Goal: Find specific page/section: Find specific page/section

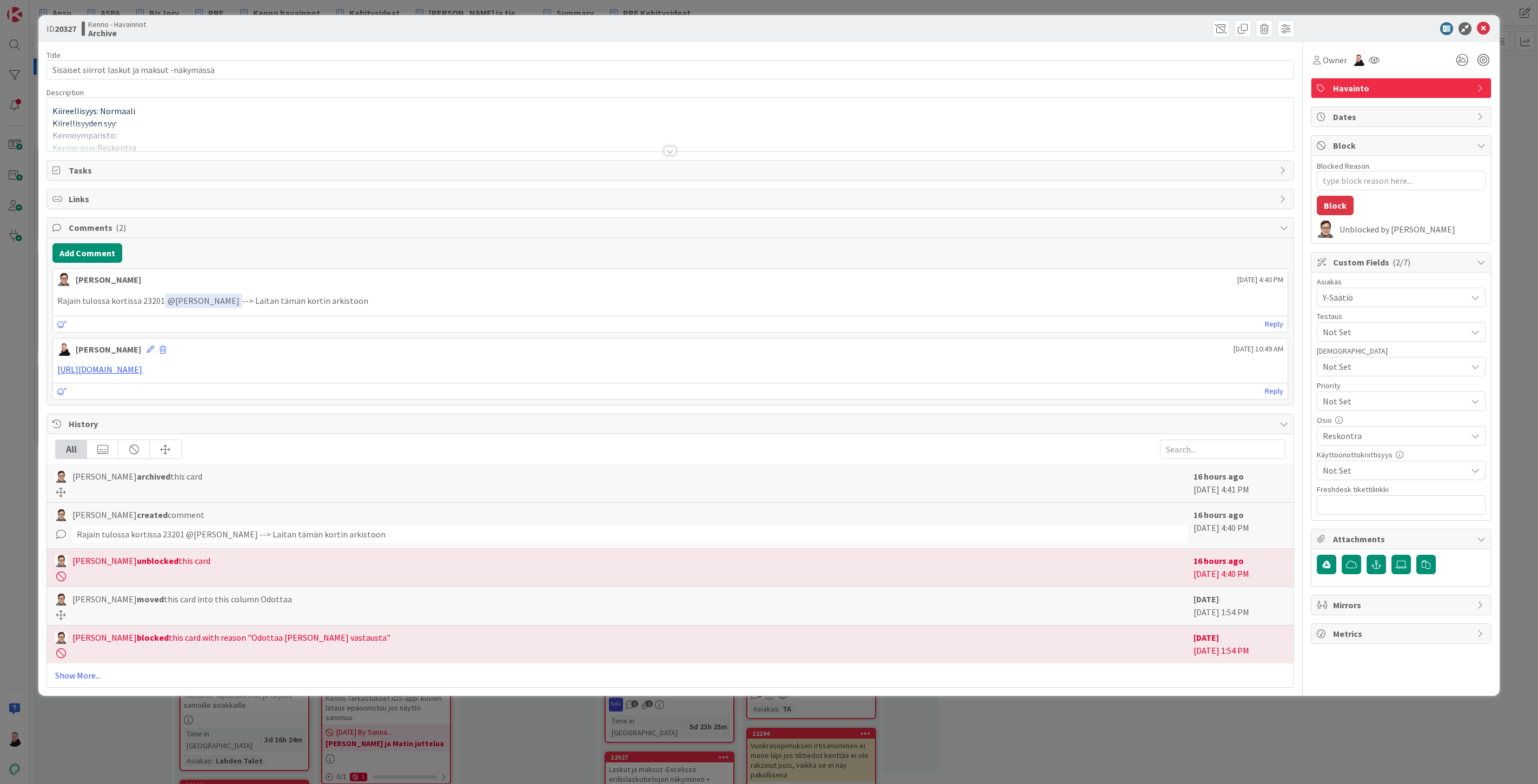
type textarea "x"
click at [669, 152] on div at bounding box center [670, 151] width 12 height 8
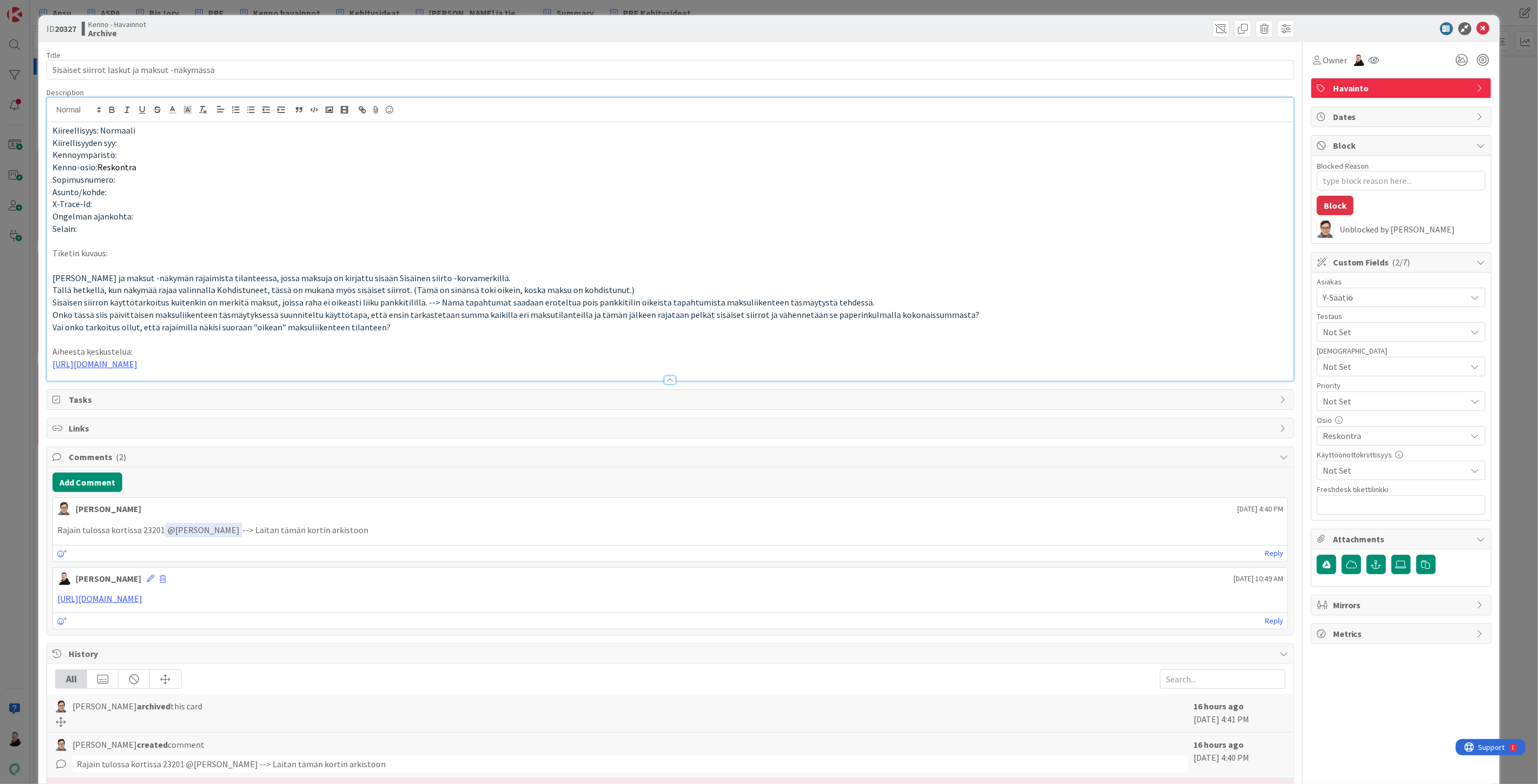
click at [151, 530] on p "Rajain tulossa kortissa 23201 ﻿ @ Ansu Nevalainen ﻿ --> Laitan tämän kortin ark…" at bounding box center [670, 530] width 1225 height 15
click at [1476, 27] on icon at bounding box center [1483, 29] width 13 height 13
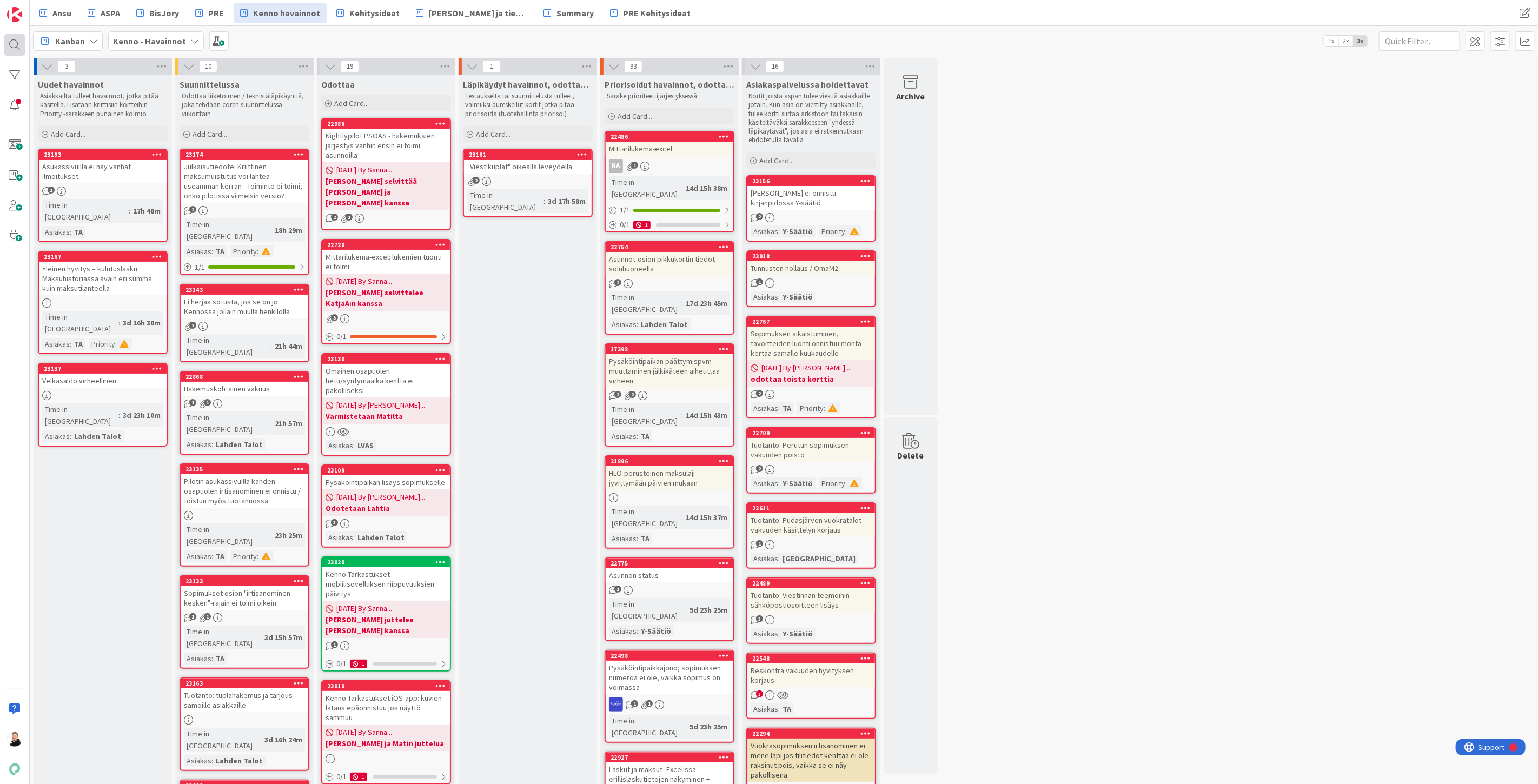
drag, startPoint x: 2, startPoint y: 41, endPoint x: 9, endPoint y: 42, distance: 7.1
click at [2, 41] on div at bounding box center [15, 392] width 29 height 784
click at [10, 42] on div at bounding box center [14, 45] width 22 height 22
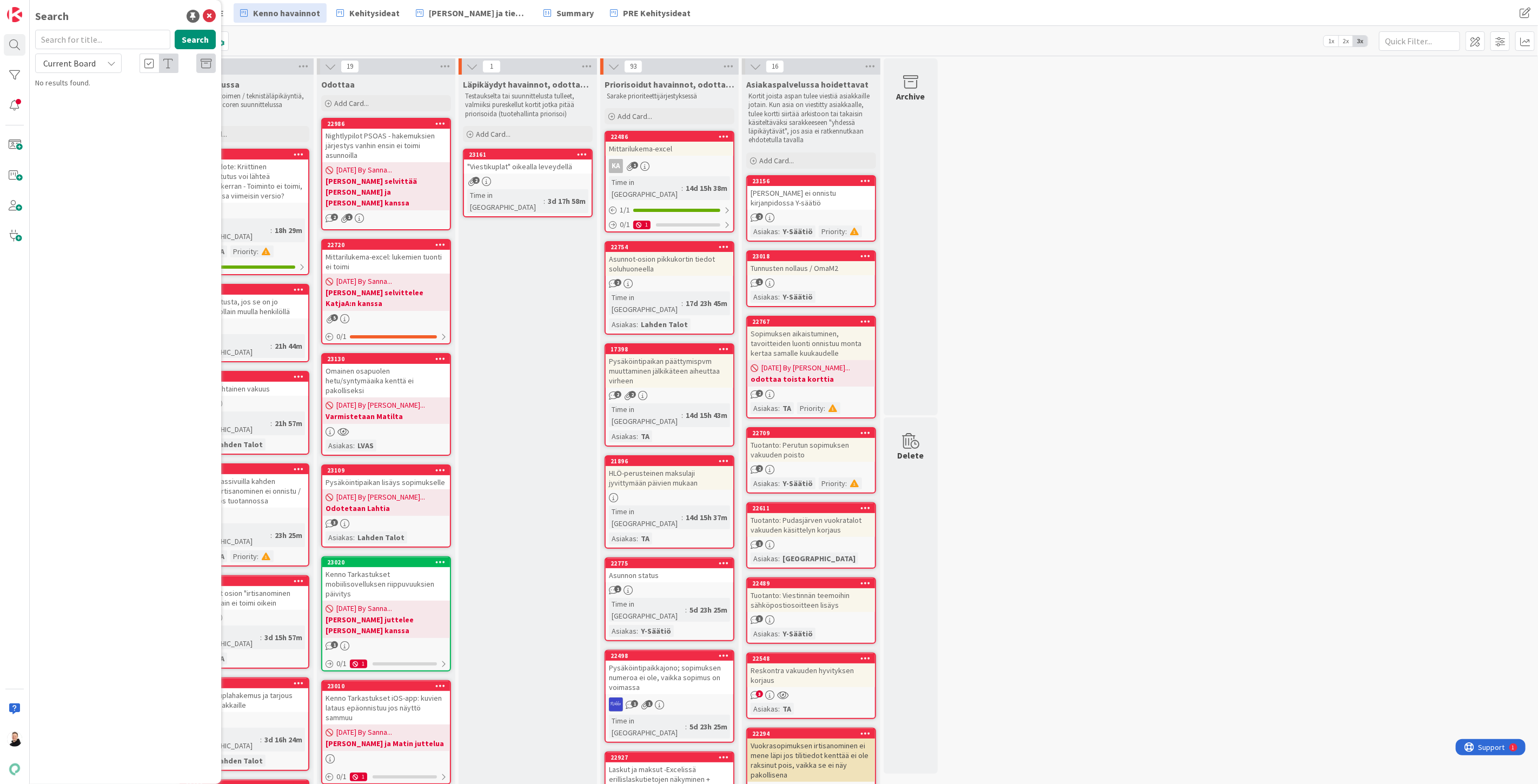
click at [79, 39] on input "text" at bounding box center [102, 39] width 135 height 20
click at [97, 61] on div "Current Board" at bounding box center [78, 63] width 86 height 20
click at [68, 116] on link "All Boards" at bounding box center [97, 108] width 123 height 20
drag, startPoint x: 103, startPoint y: 42, endPoint x: 110, endPoint y: 63, distance: 22.1
click at [103, 44] on input "text" at bounding box center [102, 39] width 135 height 20
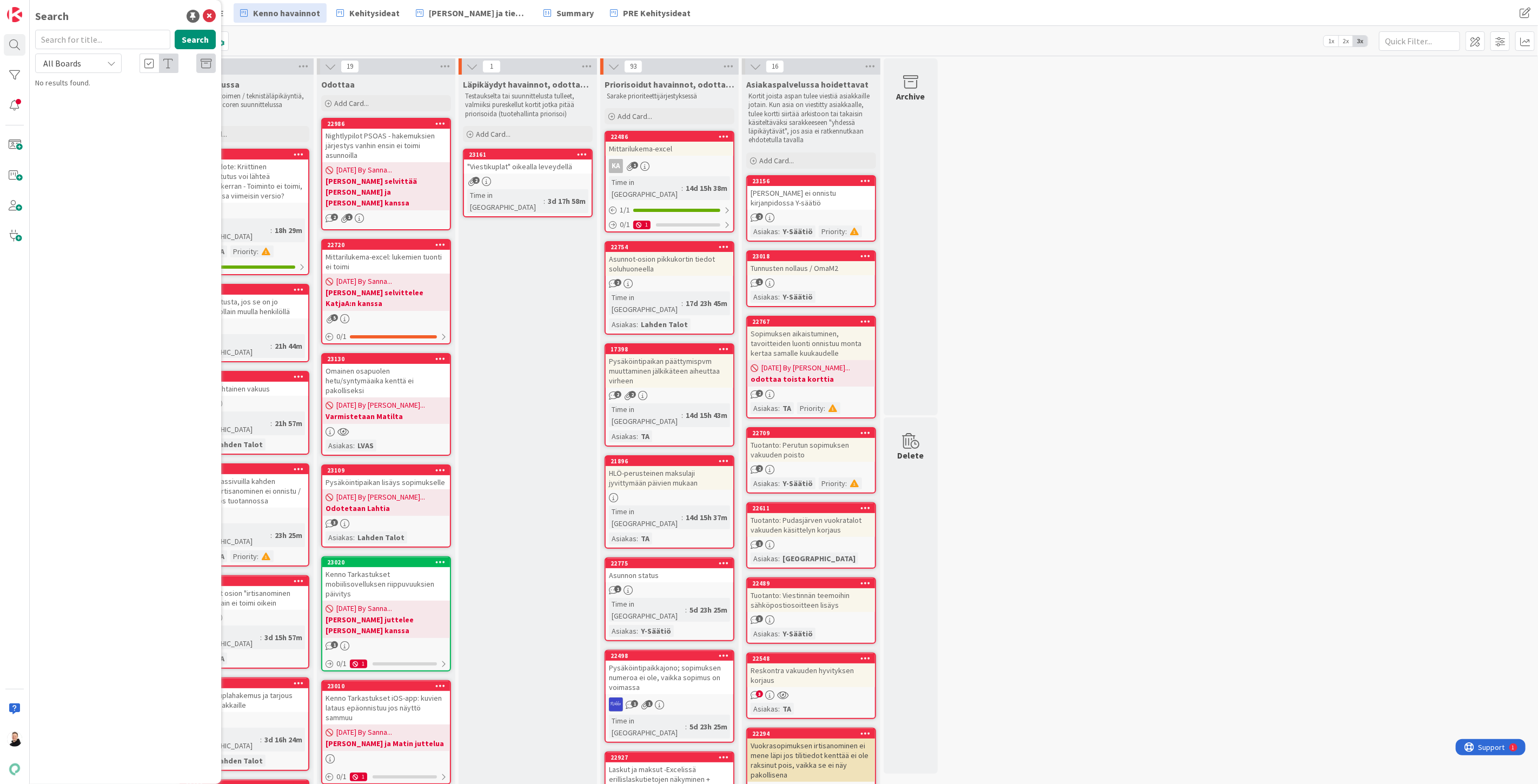
click at [111, 63] on icon at bounding box center [111, 63] width 8 height 8
click at [66, 110] on span "All Boards" at bounding box center [97, 108] width 113 height 16
click at [88, 39] on input "text" at bounding box center [102, 39] width 135 height 20
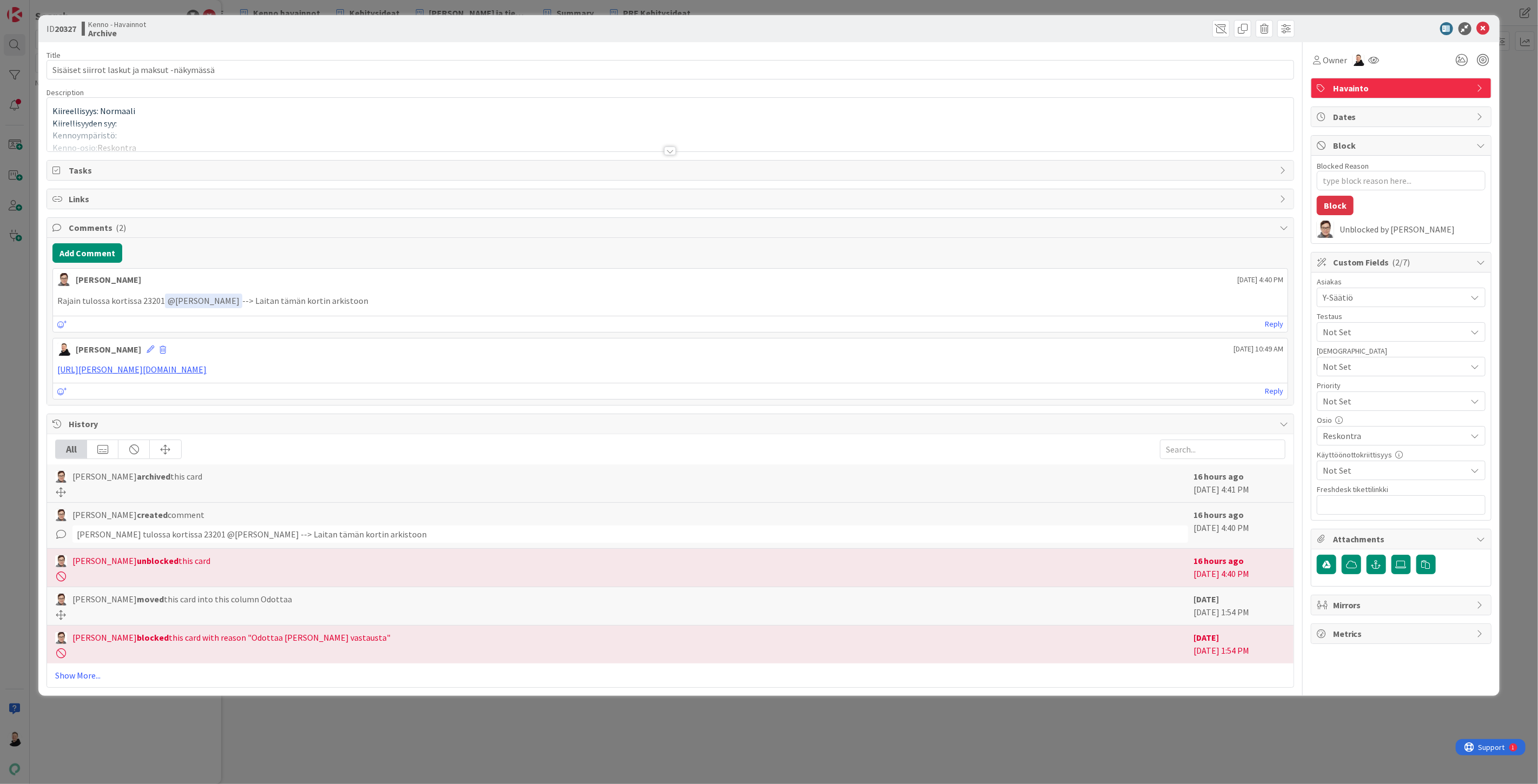
type textarea "x"
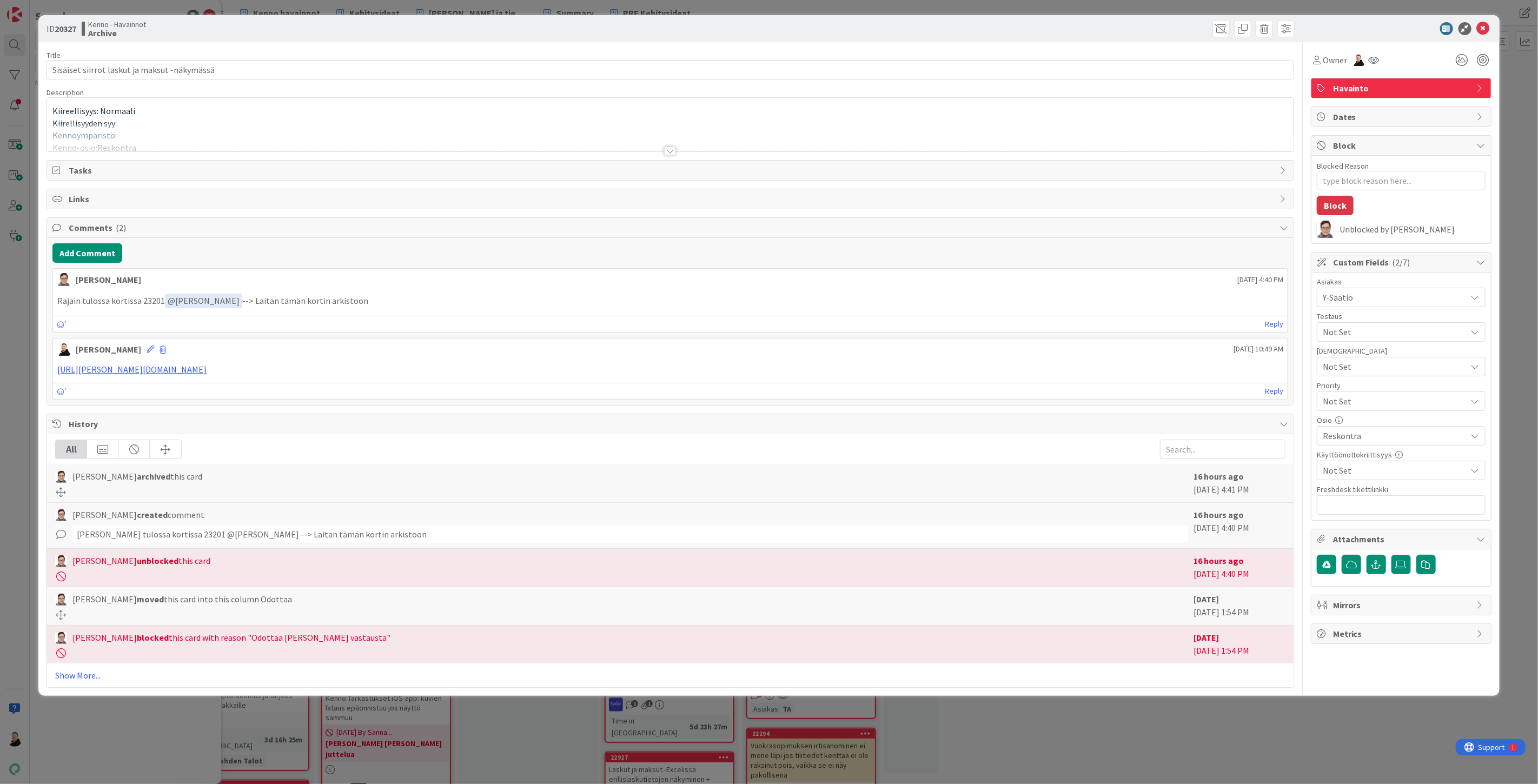
click at [146, 301] on p "Rajain tulossa kortissa 23201 ﻿ @ Ansu Nevalainen ﻿ --> Laitan tämän kortin ark…" at bounding box center [670, 301] width 1225 height 15
copy p "23201"
click at [1488, 29] on icon at bounding box center [1483, 29] width 13 height 13
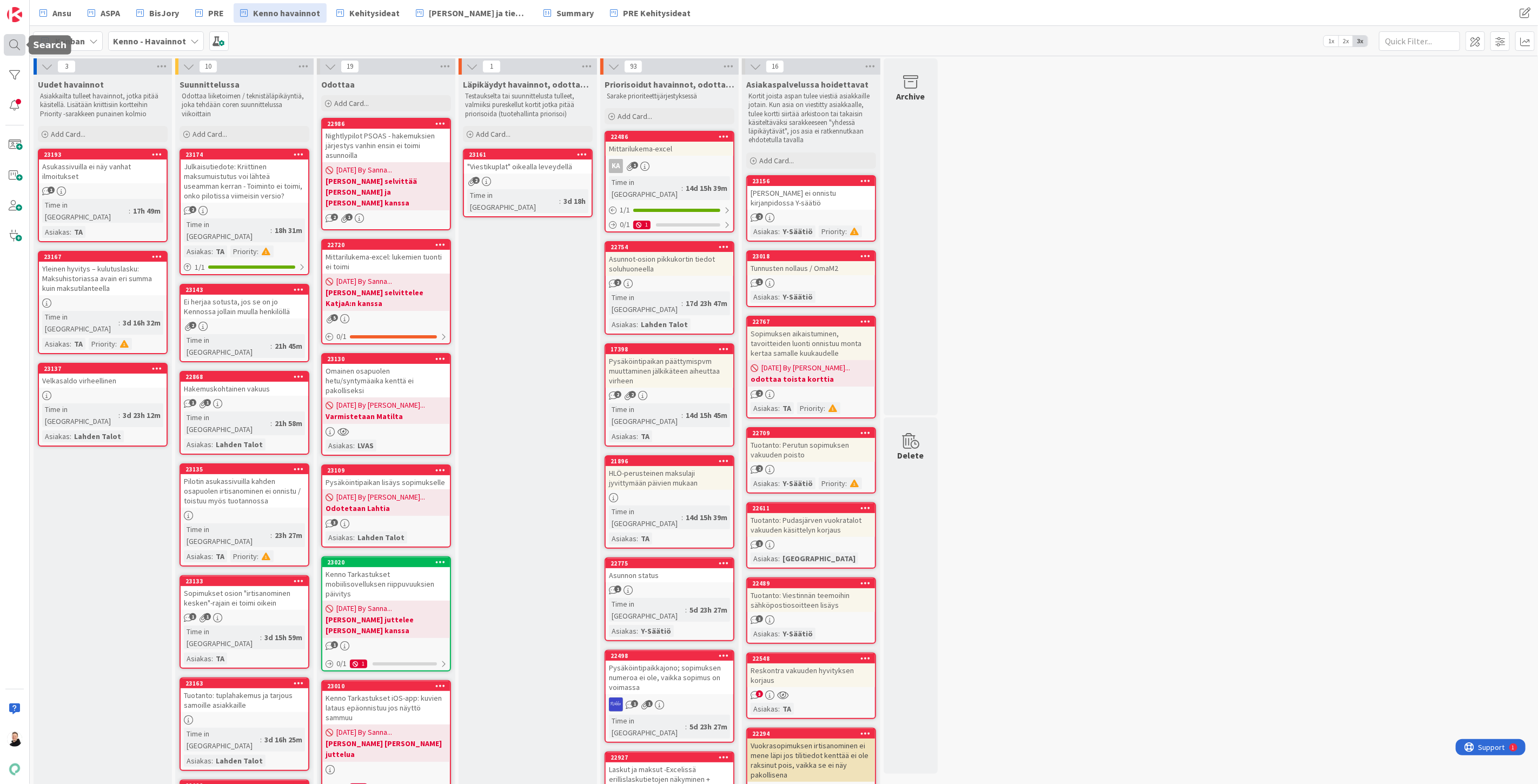
click at [15, 43] on div at bounding box center [14, 45] width 22 height 22
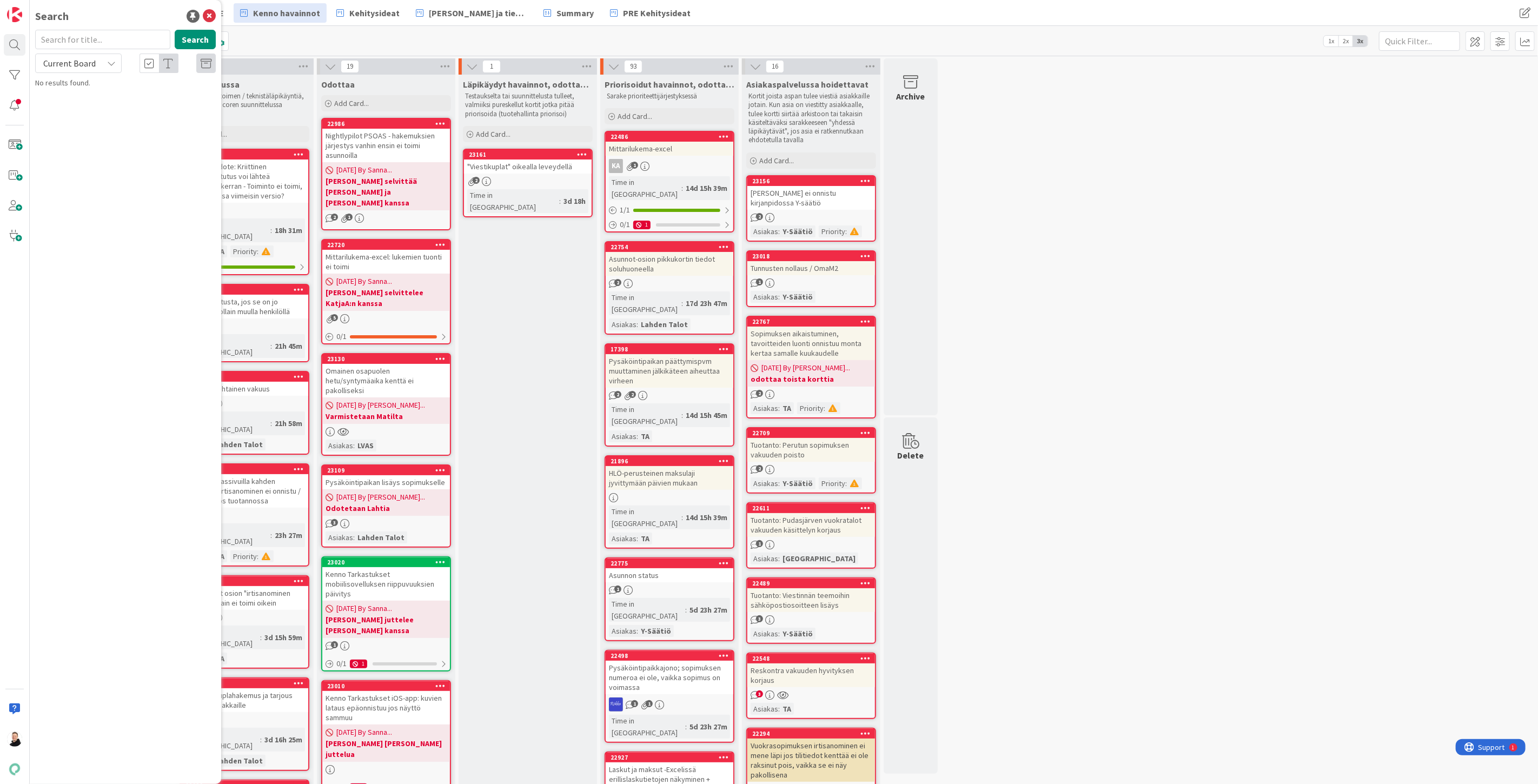
click at [91, 60] on span "Current Board" at bounding box center [69, 63] width 53 height 11
click at [79, 104] on span "All Boards" at bounding box center [97, 108] width 113 height 16
click at [74, 41] on input "text" at bounding box center [102, 39] width 135 height 20
paste input "23201"
click at [202, 39] on button "Search" at bounding box center [195, 39] width 41 height 20
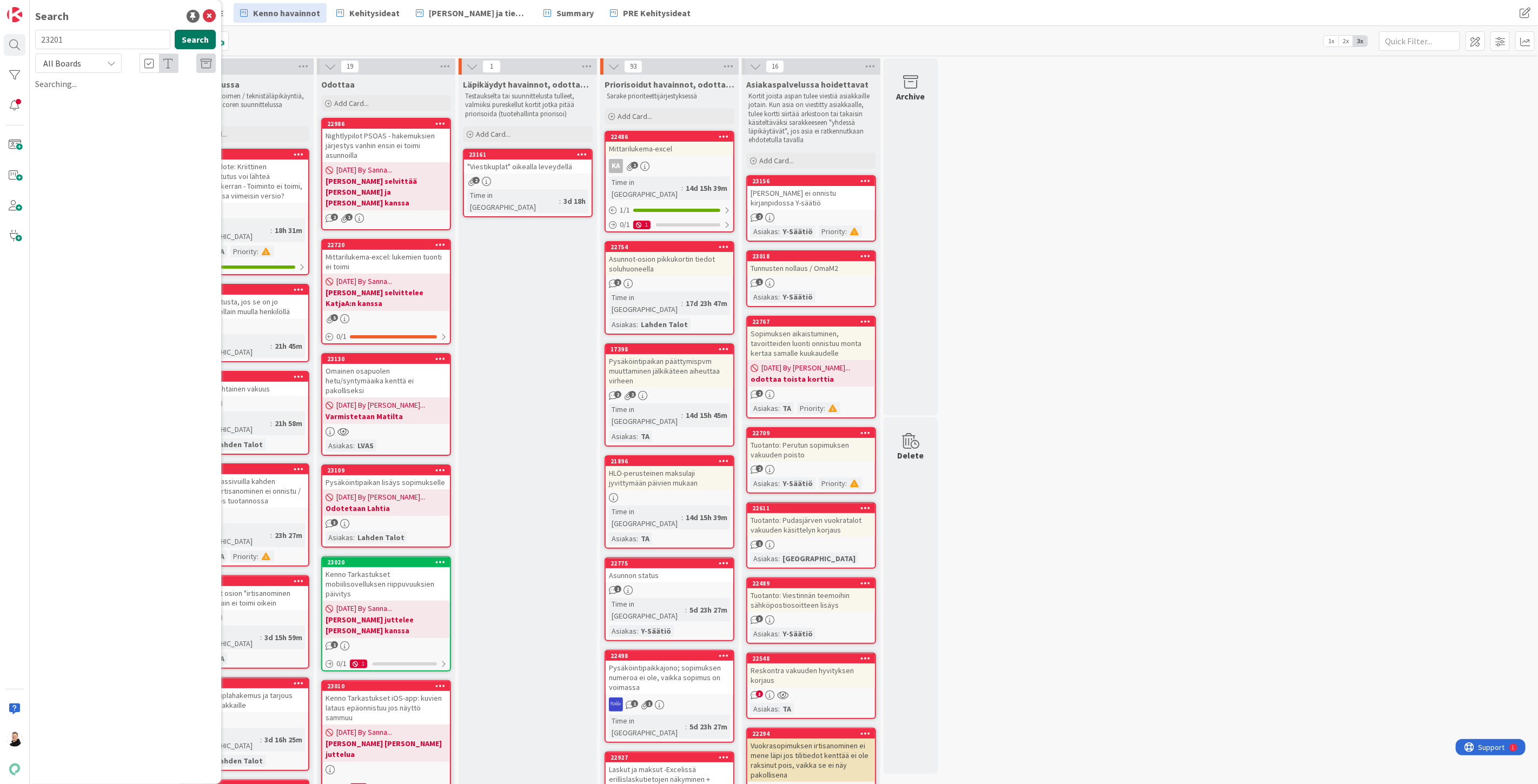
type input "23201"
click at [111, 93] on span "Uusi rajain Laskut ja maksut -listaan" at bounding box center [142, 95] width 132 height 10
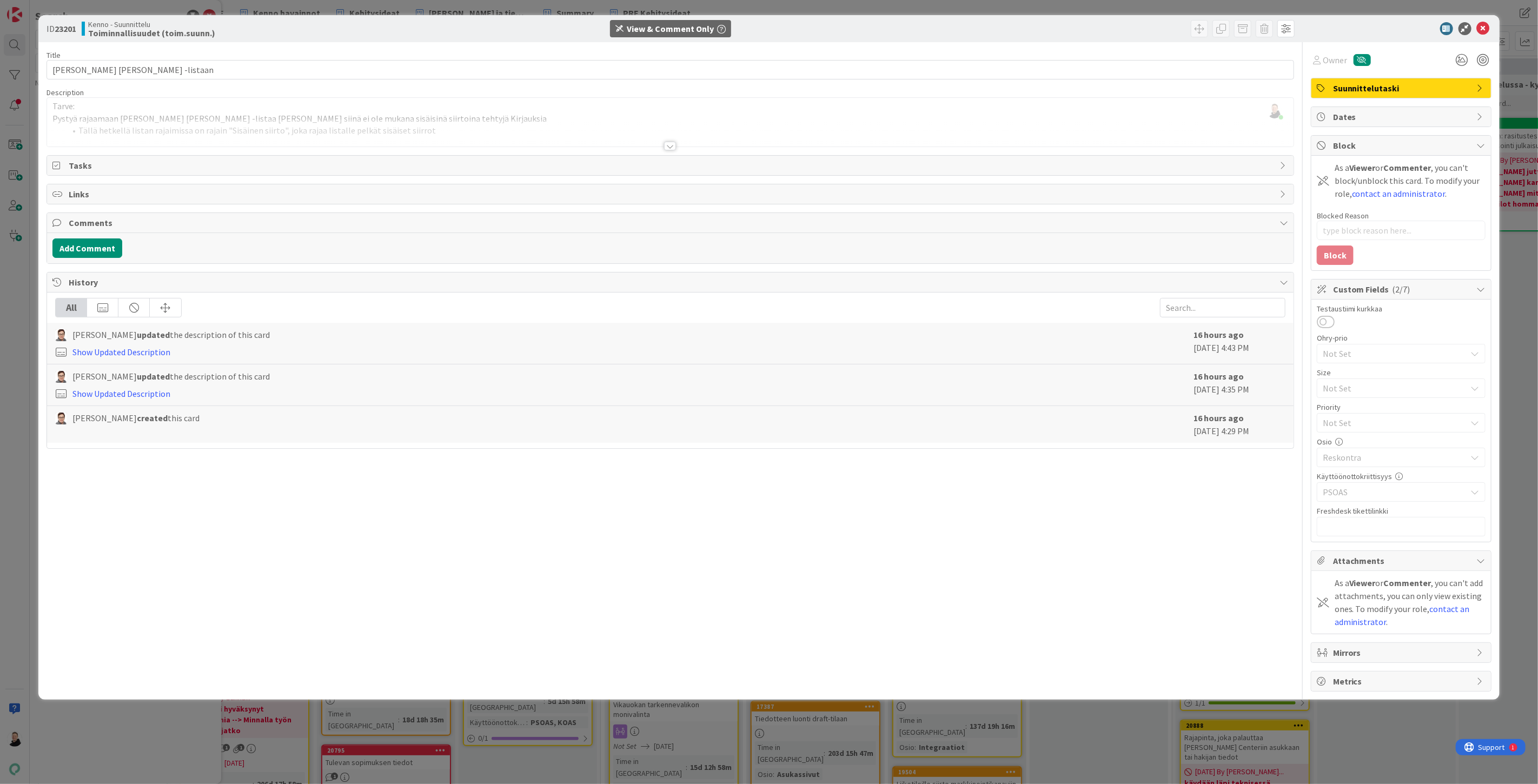
click at [666, 142] on div at bounding box center [670, 146] width 12 height 8
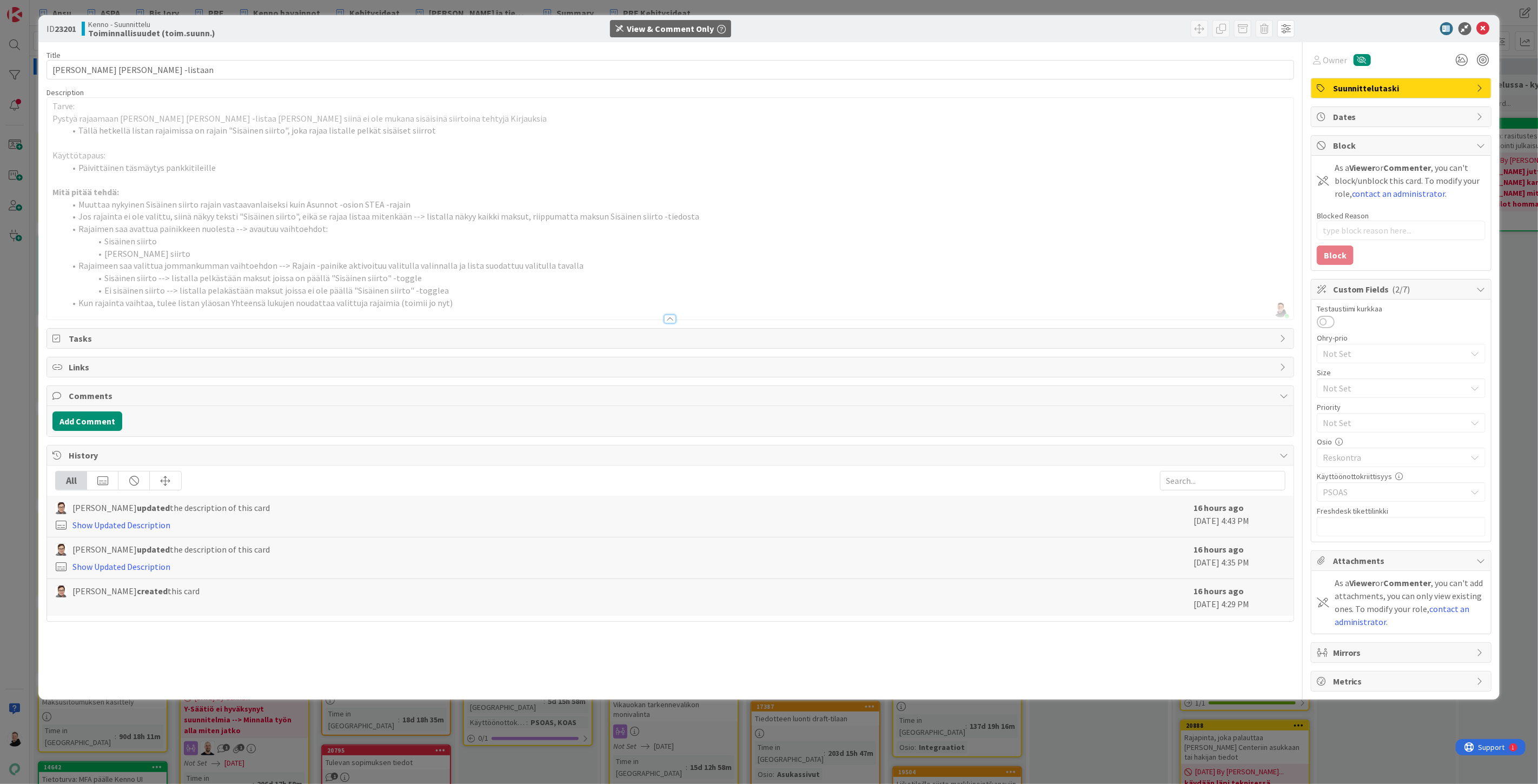
type textarea "x"
